Goal: Navigation & Orientation: Understand site structure

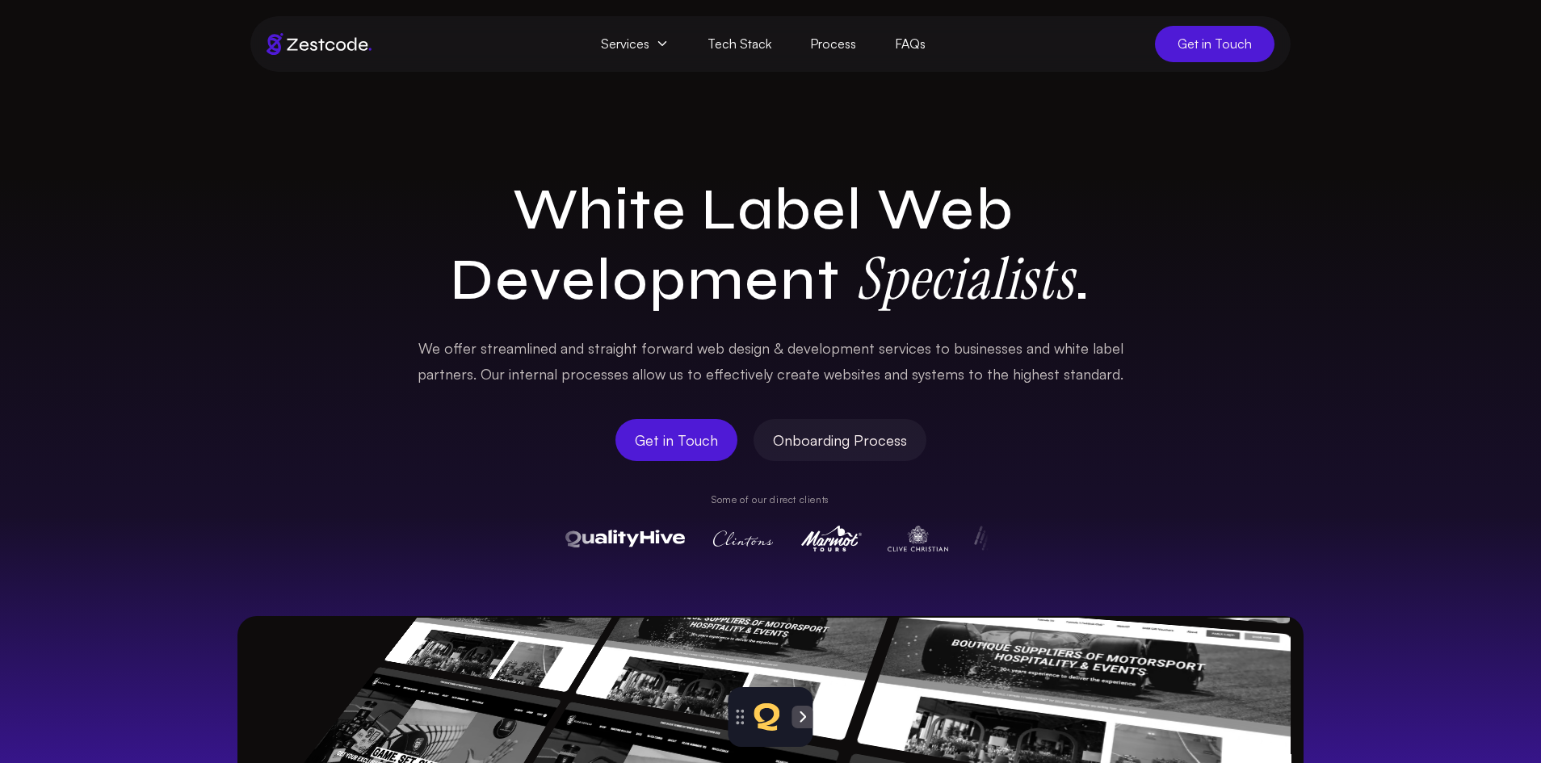
click at [266, 280] on div "White Label Web Development Specialists . We offer streamlined and straight for…" at bounding box center [770, 662] width 1541 height 975
drag, startPoint x: 738, startPoint y: 715, endPoint x: 1326, endPoint y: 272, distance: 735.8
click at [1503, 419] on div at bounding box center [1494, 415] width 23 height 21
